Goal: Use online tool/utility

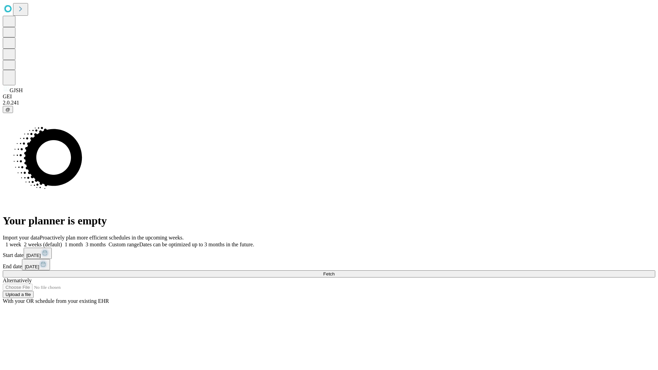
click at [334, 271] on span "Fetch" at bounding box center [328, 273] width 11 height 5
